Goal: Information Seeking & Learning: Find specific fact

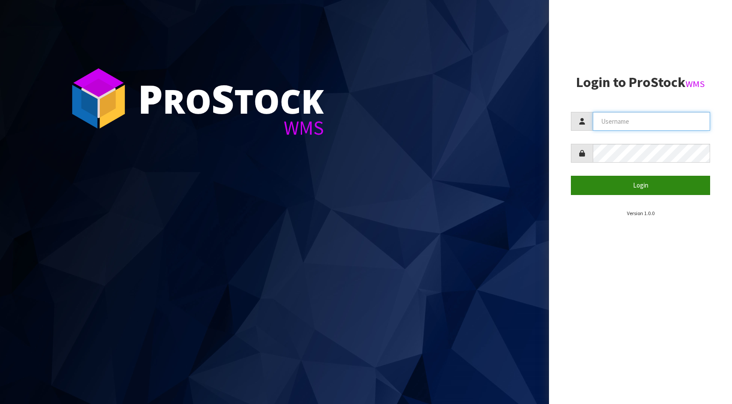
type input "KitchenAid"
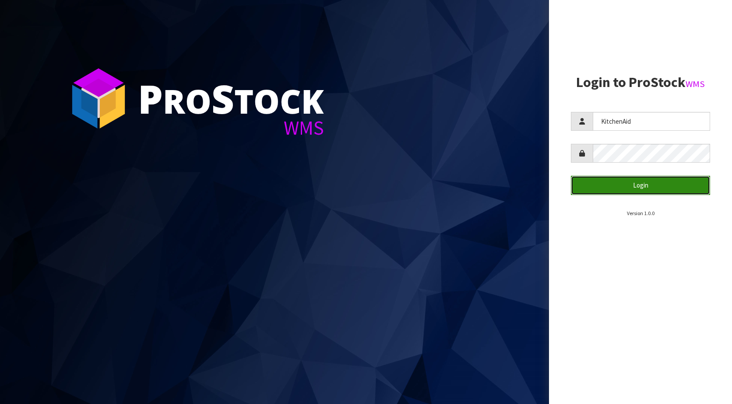
click at [591, 179] on button "Login" at bounding box center [640, 185] width 139 height 19
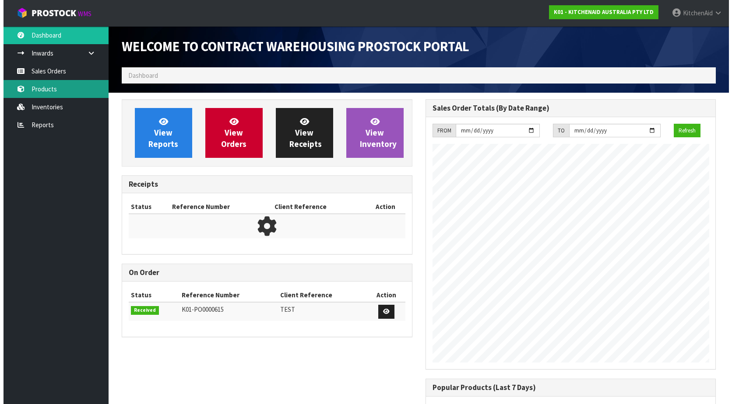
scroll to position [485, 303]
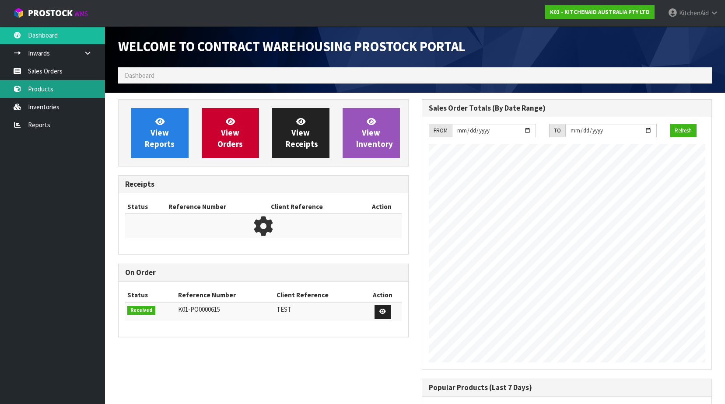
click at [53, 93] on link "Products" at bounding box center [52, 89] width 105 height 18
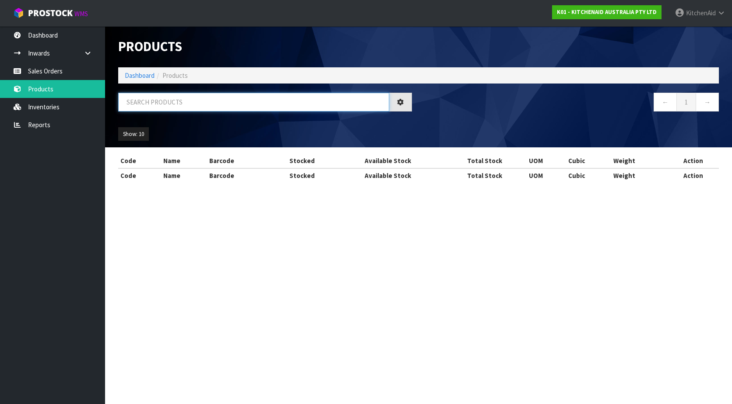
click at [163, 107] on input "text" at bounding box center [253, 102] width 271 height 19
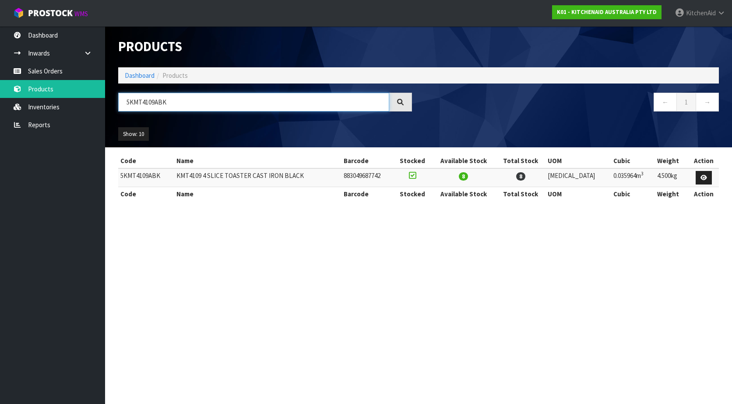
type input "5KMT4109ABK"
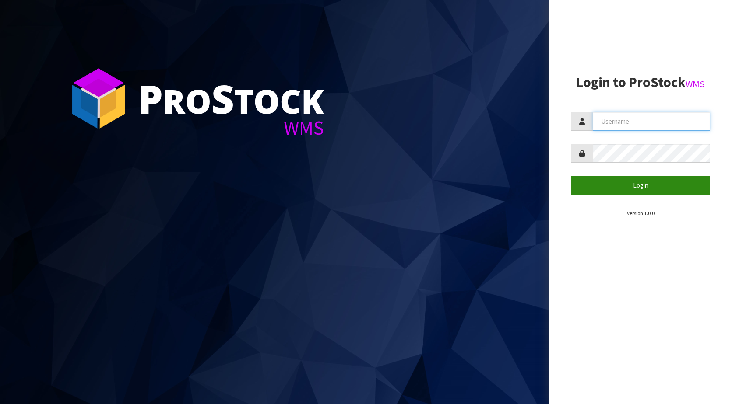
type input "KitchenAid"
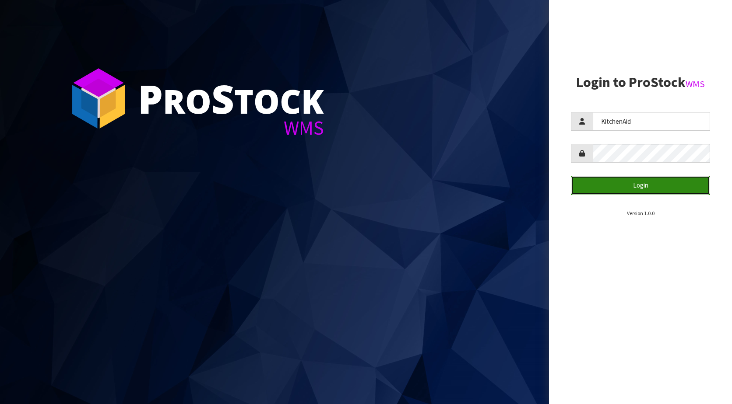
click at [635, 193] on button "Login" at bounding box center [640, 185] width 139 height 19
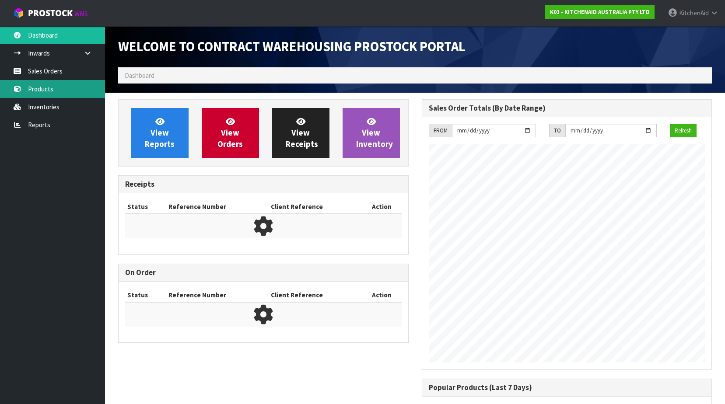
scroll to position [368, 303]
drag, startPoint x: 22, startPoint y: 85, endPoint x: 32, endPoint y: 85, distance: 10.1
click at [22, 85] on link "Products" at bounding box center [52, 89] width 105 height 18
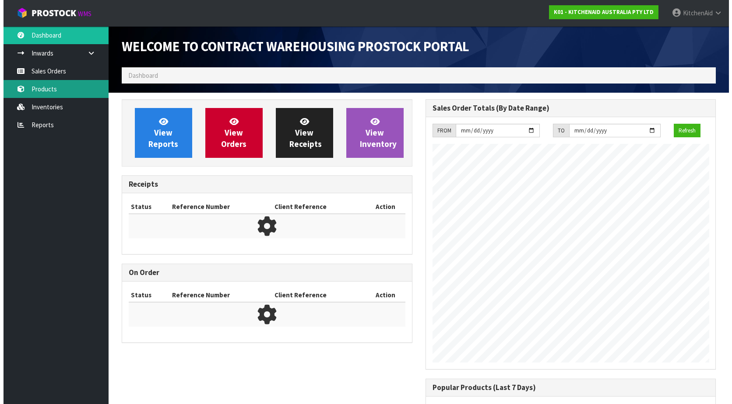
scroll to position [485, 303]
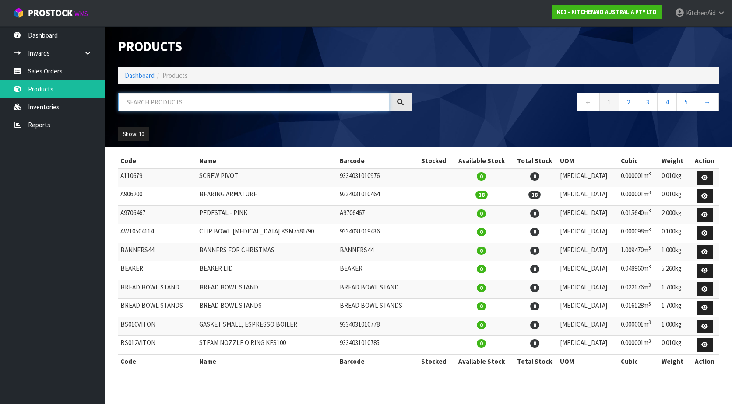
click at [150, 105] on input "text" at bounding box center [253, 102] width 271 height 19
paste input "5KSM3311XABM"
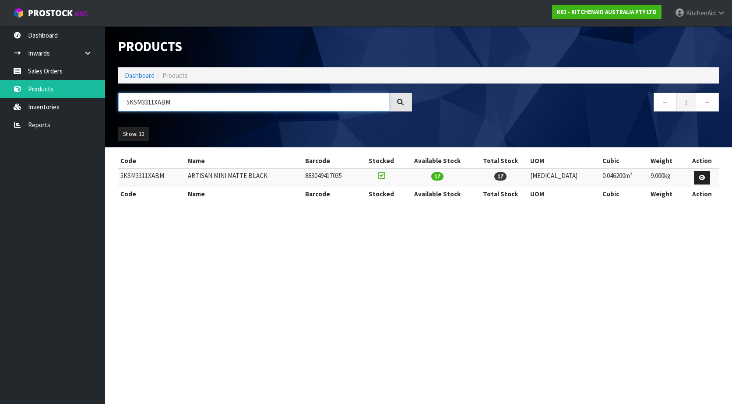
type input "5KSM3311XABM"
